Goal: Complete application form: Complete application form

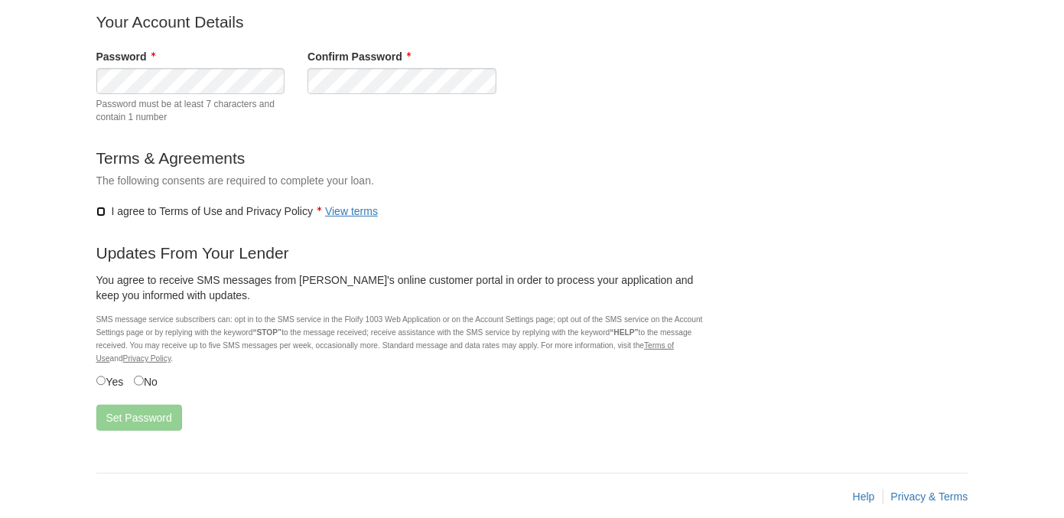
scroll to position [163, 0]
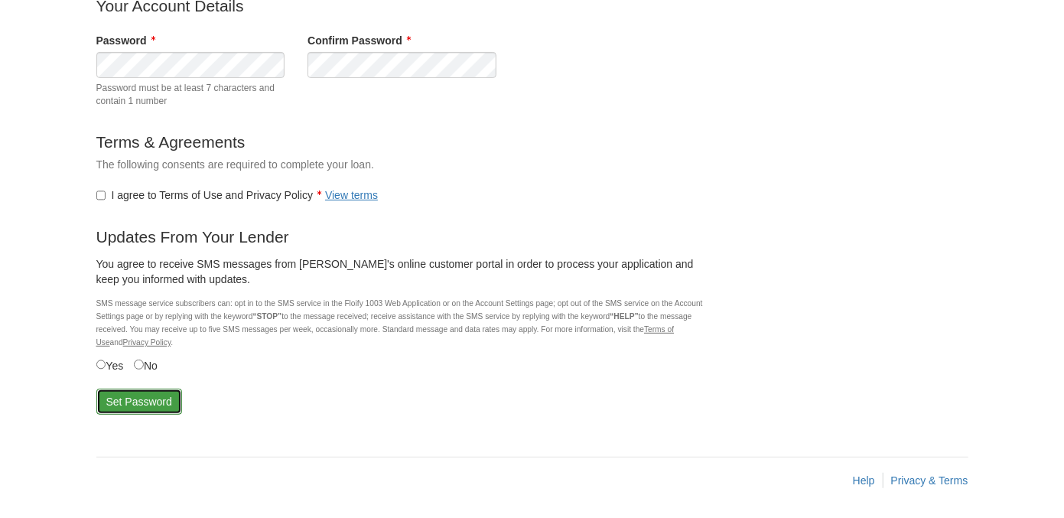
click at [131, 403] on button "Set Password" at bounding box center [139, 402] width 86 height 26
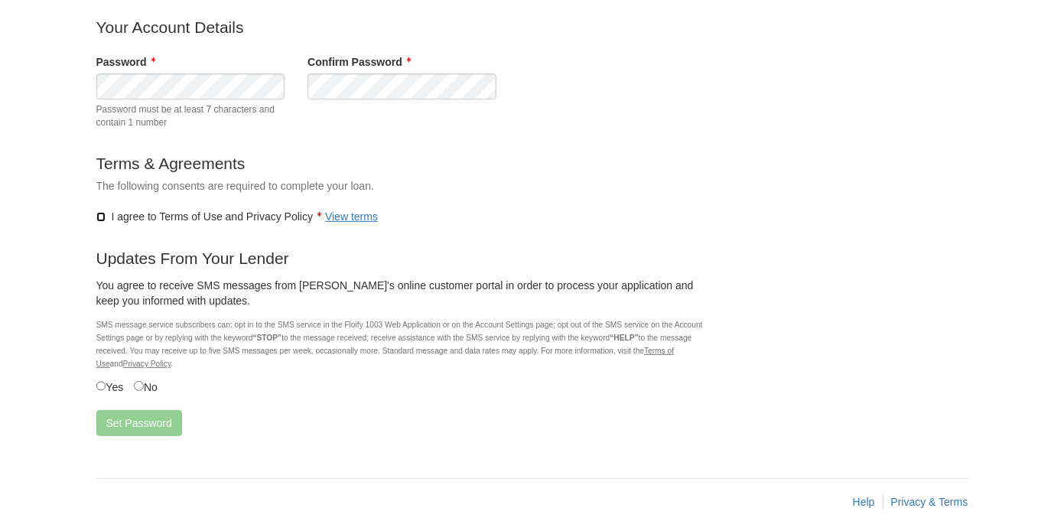
scroll to position [163, 0]
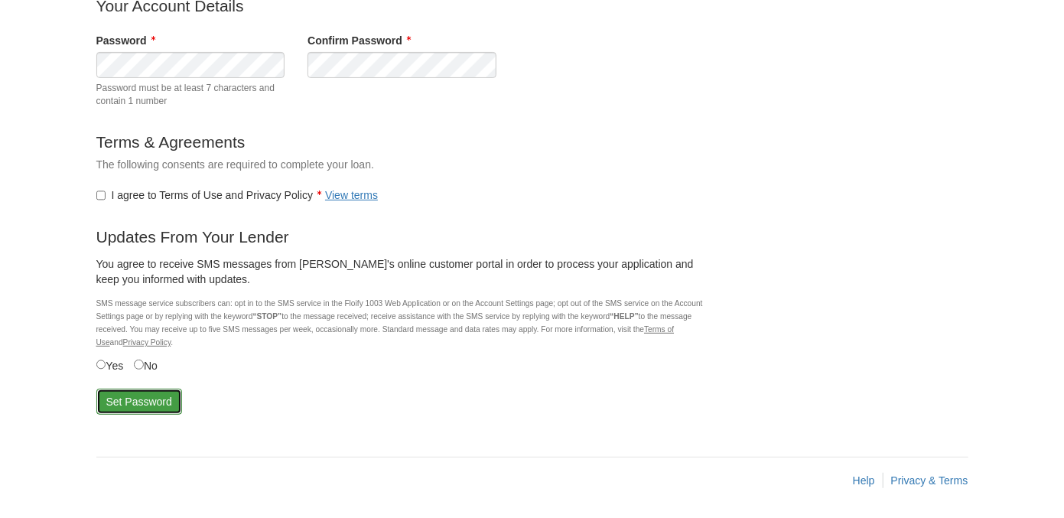
click at [127, 399] on button "Set Password" at bounding box center [139, 402] width 86 height 26
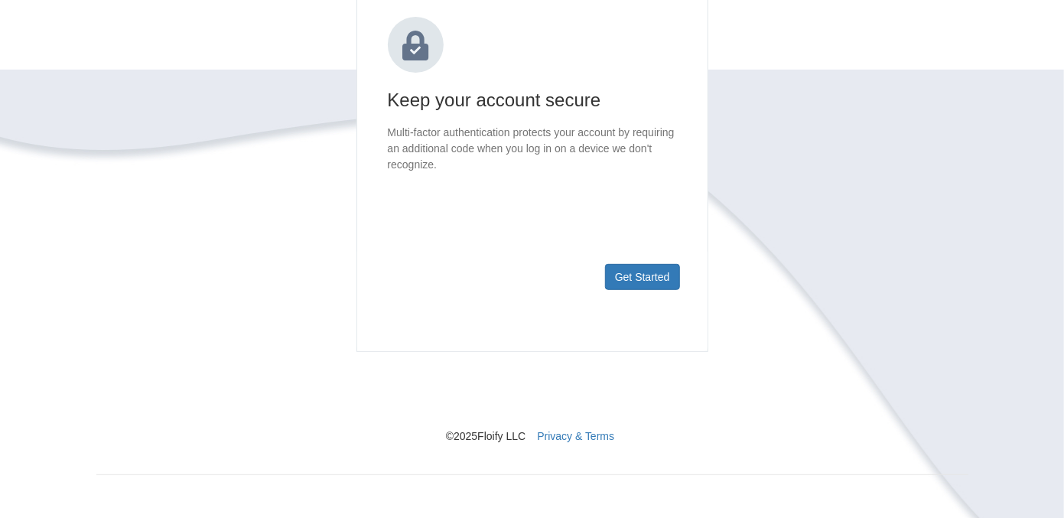
scroll to position [213, 0]
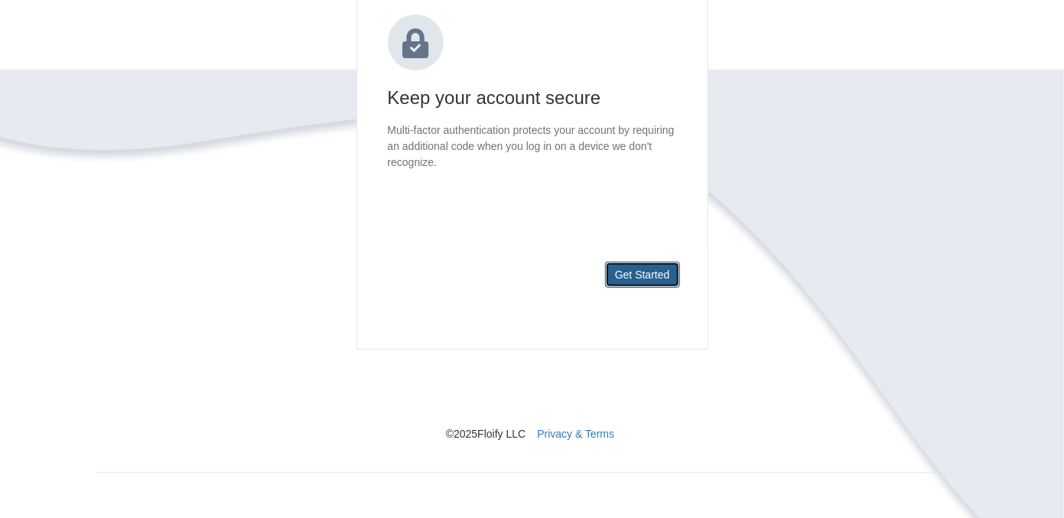
click at [638, 274] on button "Get Started" at bounding box center [642, 275] width 75 height 26
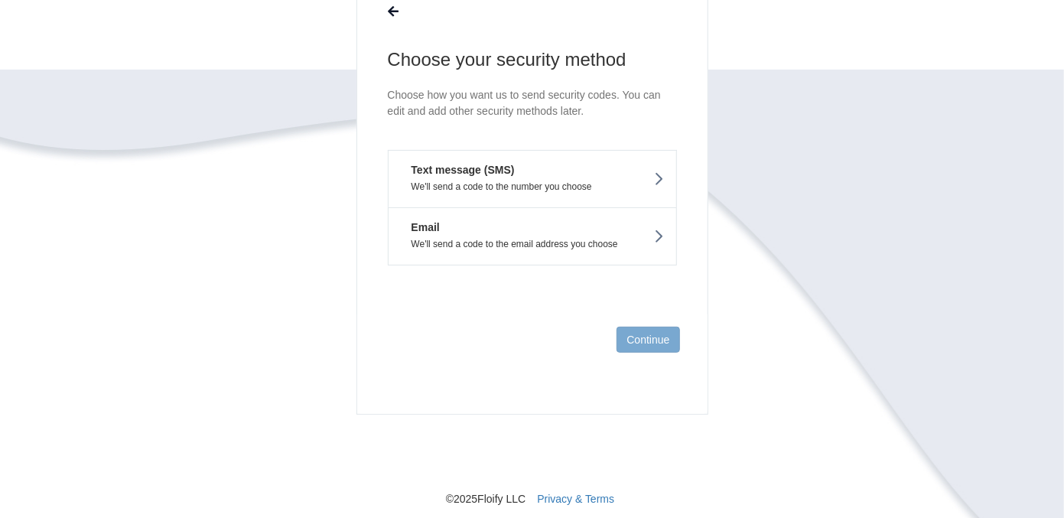
scroll to position [112, 0]
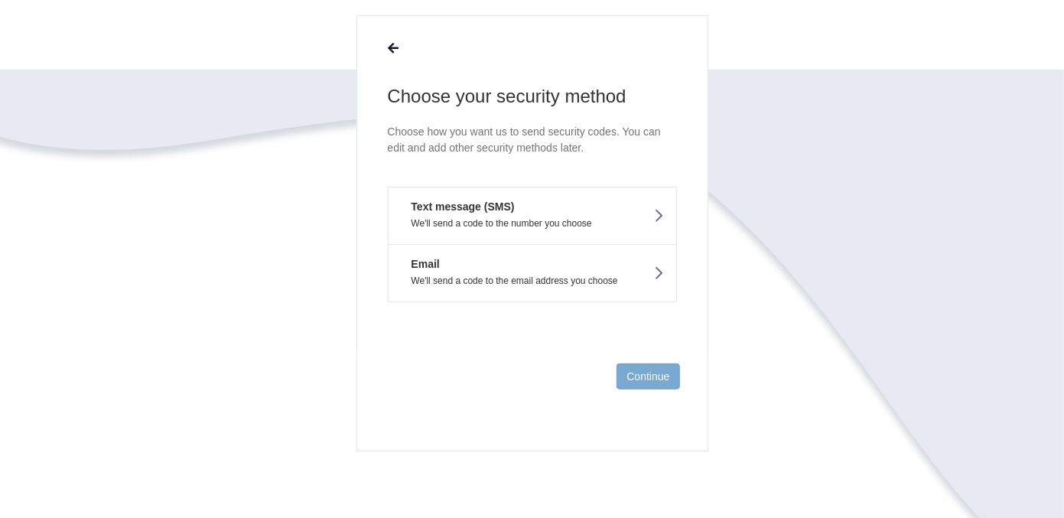
click at [643, 218] on p "We'll send a code to the number you choose" at bounding box center [532, 223] width 265 height 11
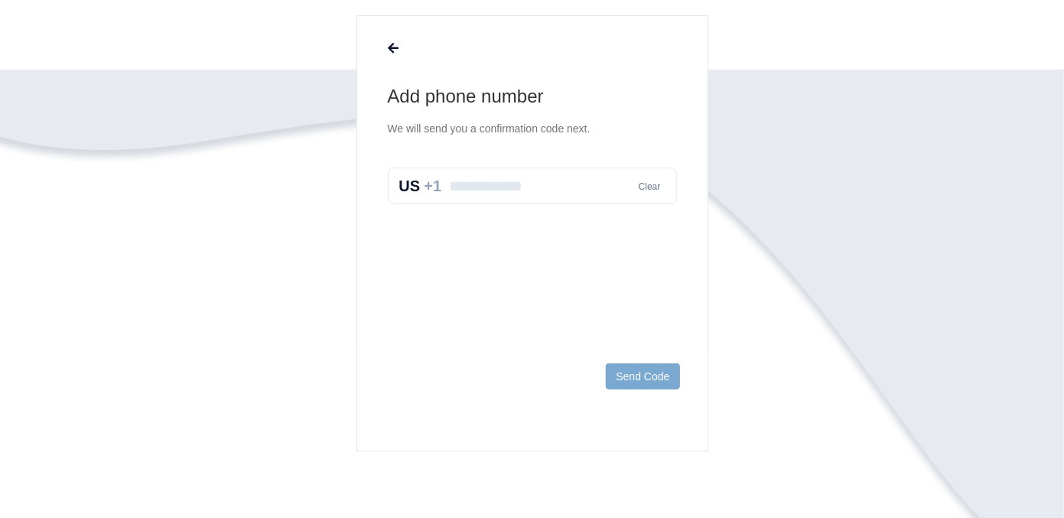
click at [575, 189] on input "text" at bounding box center [532, 186] width 289 height 37
type input "**********"
click at [642, 376] on button "Send Code" at bounding box center [642, 376] width 73 height 26
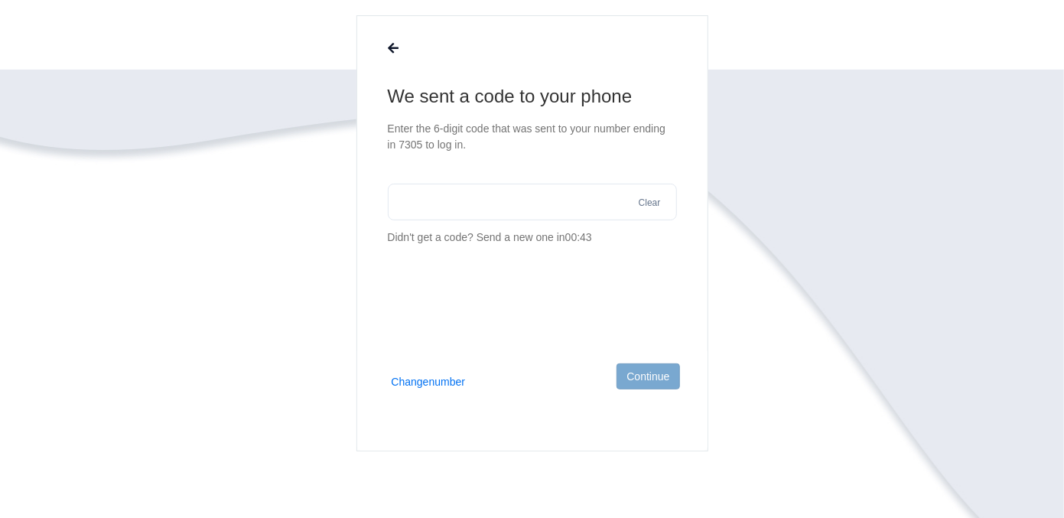
click at [519, 213] on input "text" at bounding box center [532, 202] width 289 height 37
type input "******"
click at [643, 377] on button "Continue" at bounding box center [648, 376] width 63 height 26
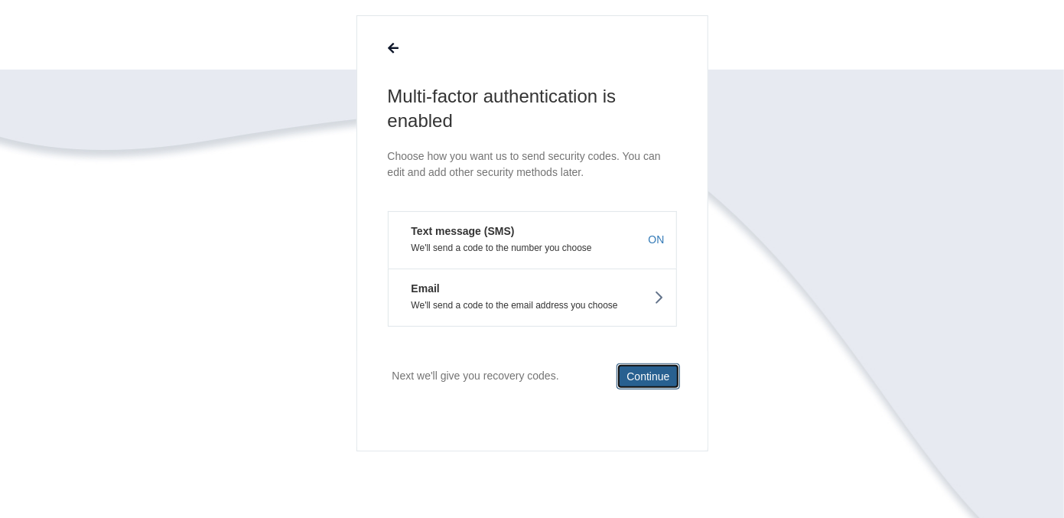
click at [643, 377] on button "Continue" at bounding box center [648, 376] width 63 height 26
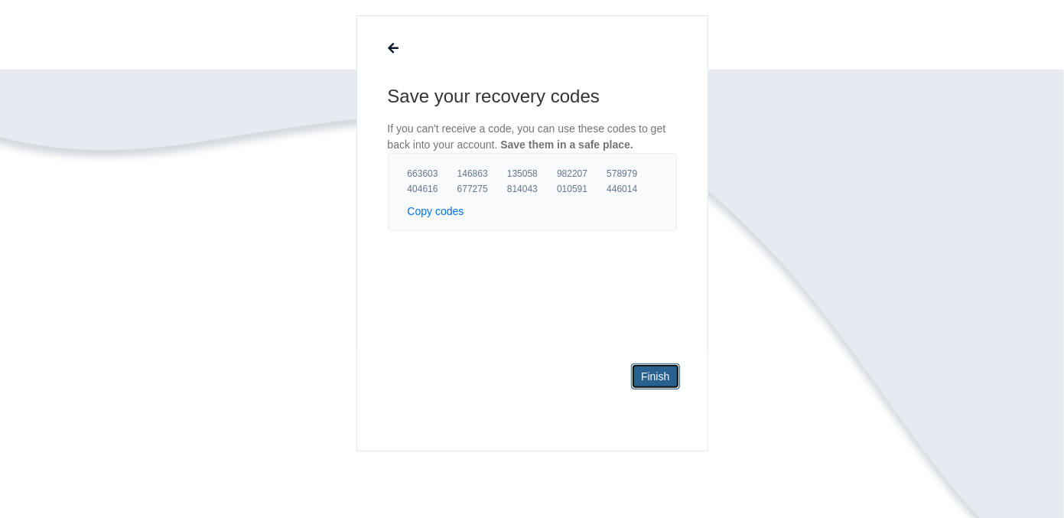
click at [643, 377] on link "Finish" at bounding box center [655, 376] width 48 height 26
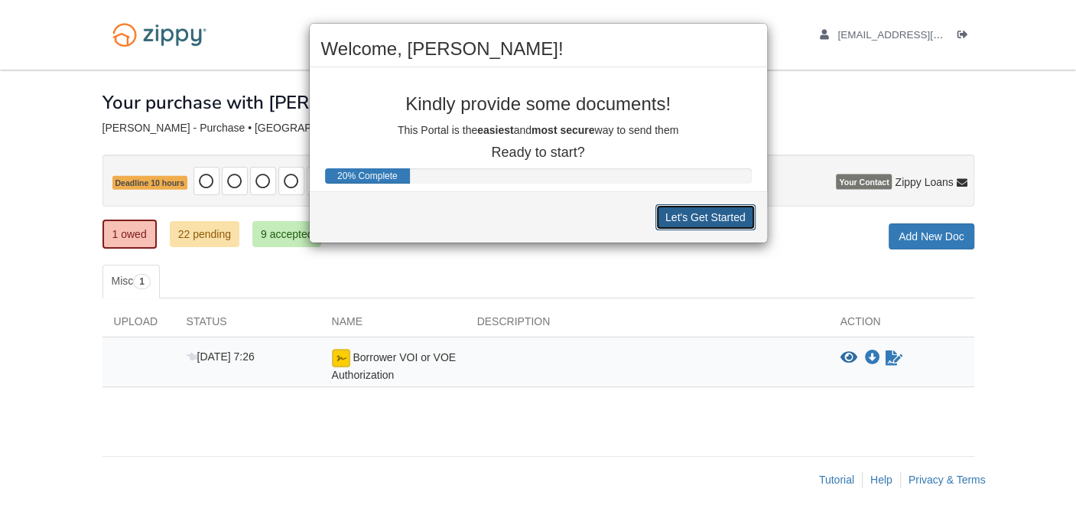
click at [687, 216] on button "Let's Get Started" at bounding box center [706, 217] width 100 height 26
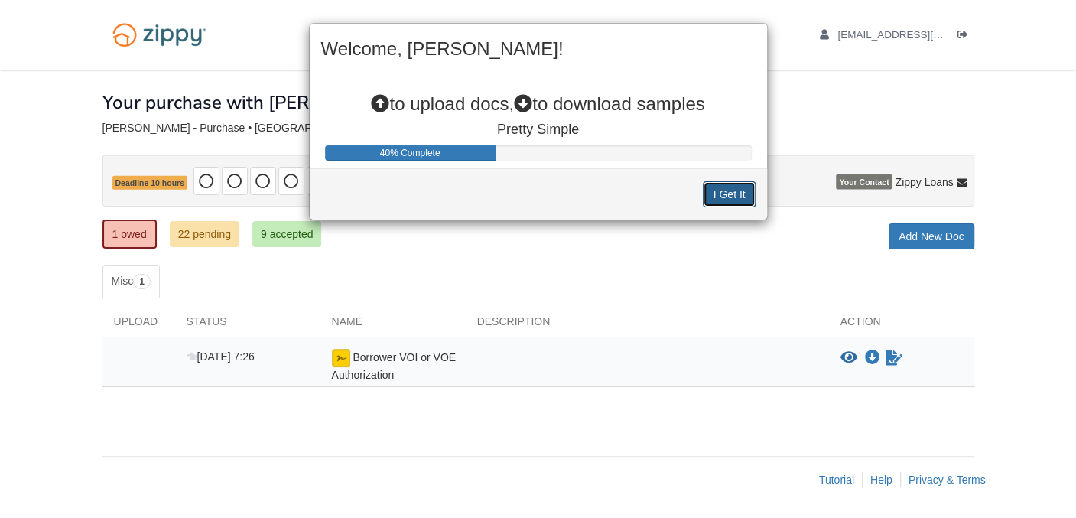
click at [720, 191] on button "I Get It" at bounding box center [729, 194] width 52 height 26
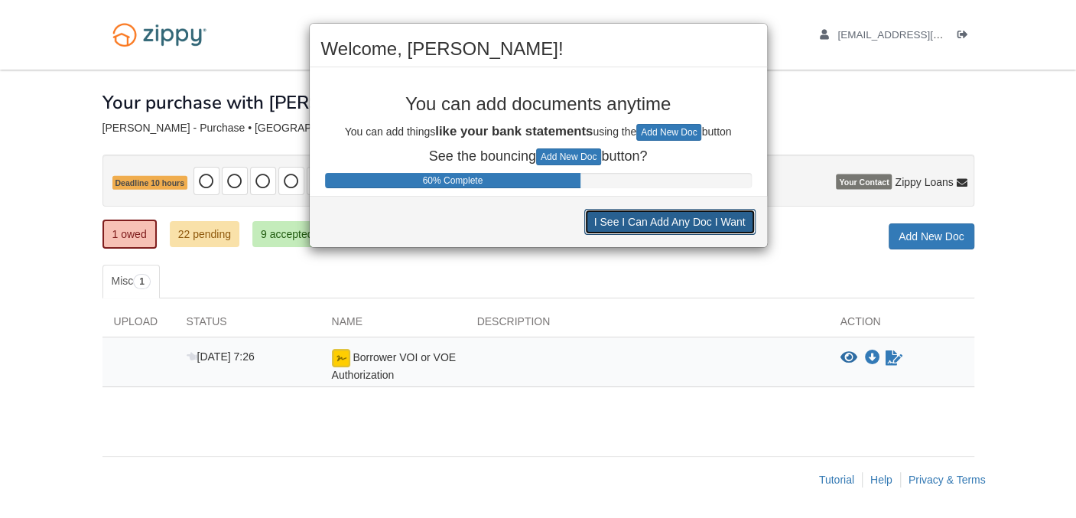
click at [629, 222] on button "I See I Can Add Any Doc I Want" at bounding box center [669, 222] width 171 height 26
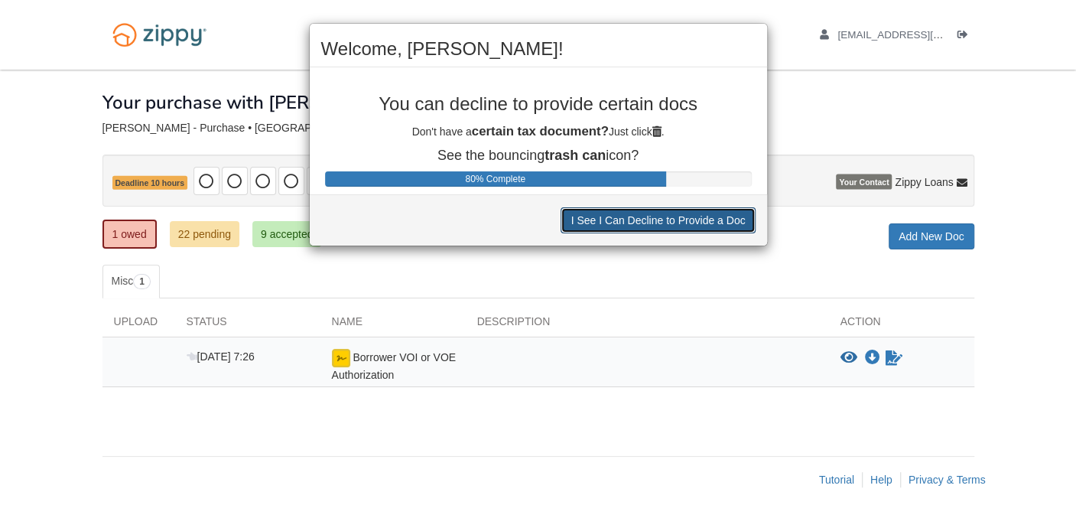
click at [628, 220] on button "I See I Can Decline to Provide a Doc" at bounding box center [658, 220] width 194 height 26
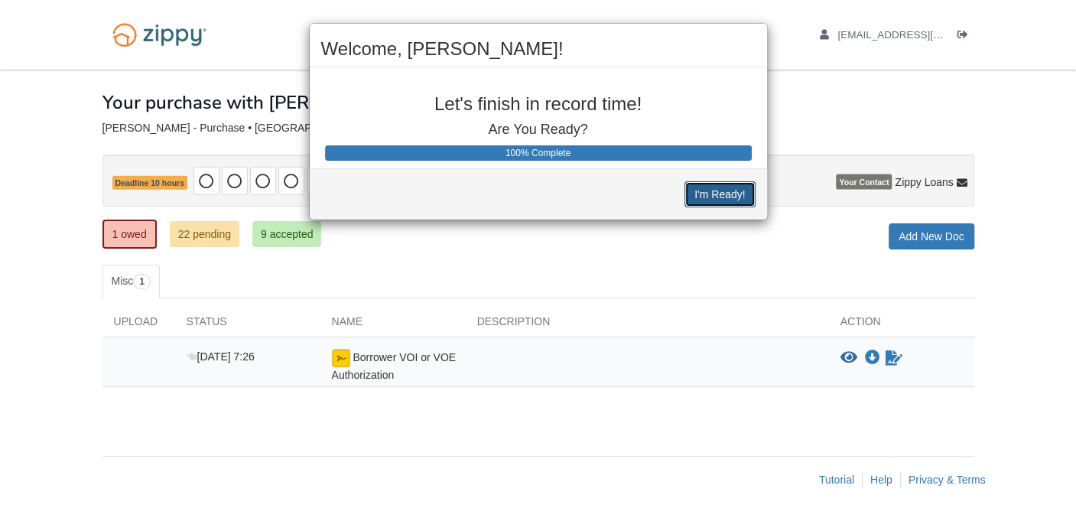
click at [700, 193] on button "I'm Ready!" at bounding box center [720, 194] width 70 height 26
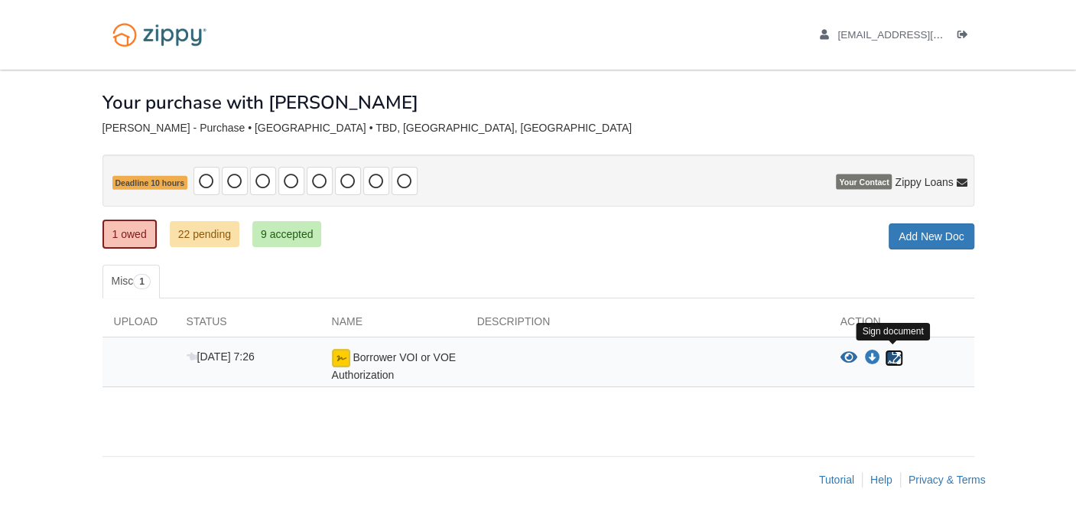
click at [889, 355] on icon "Sign Form" at bounding box center [894, 357] width 17 height 15
click at [131, 233] on link "1 owed" at bounding box center [130, 234] width 54 height 29
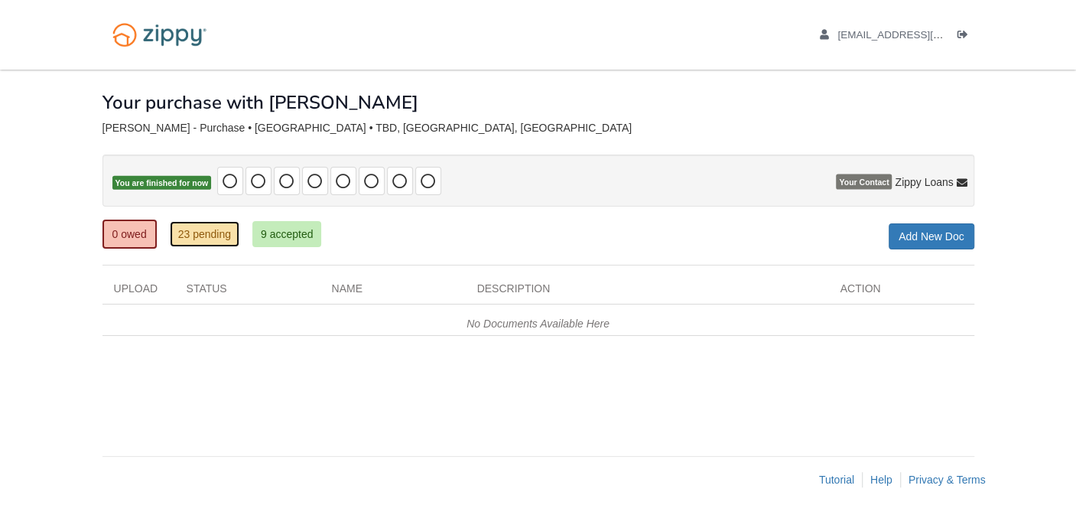
click at [216, 239] on link "23 pending" at bounding box center [205, 234] width 70 height 26
